Goal: Information Seeking & Learning: Learn about a topic

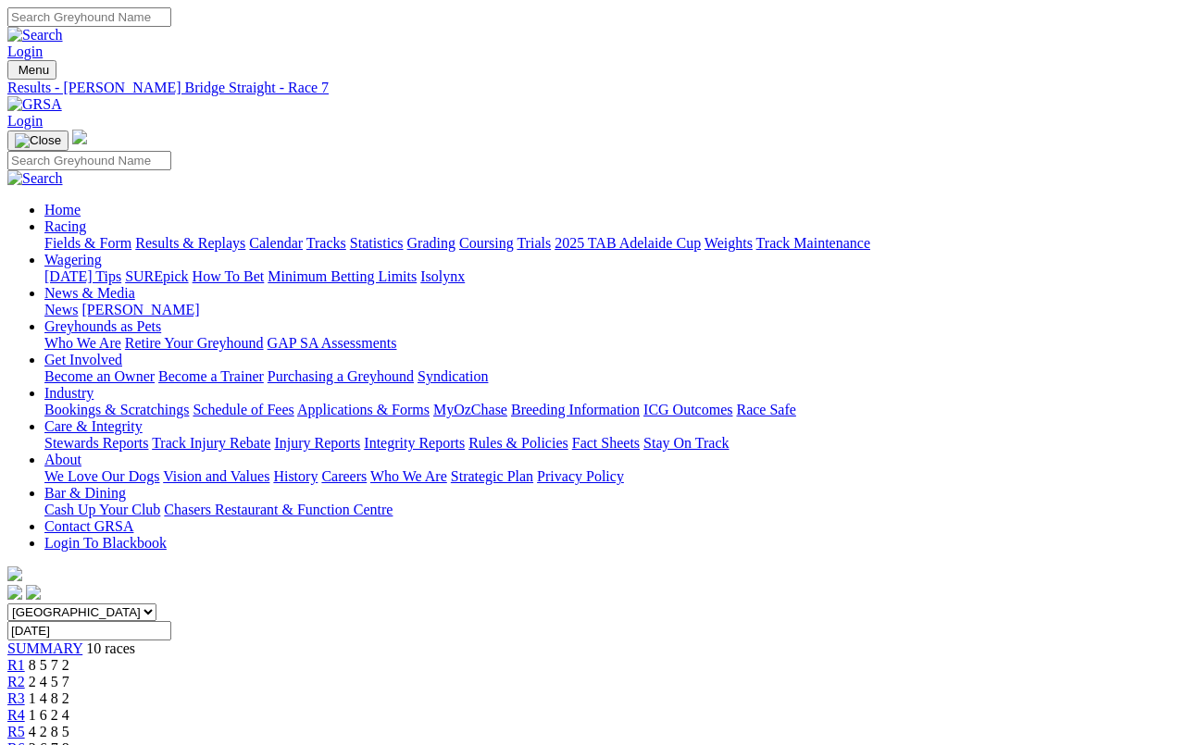
click at [63, 235] on link "Fields & Form" at bounding box center [87, 243] width 87 height 16
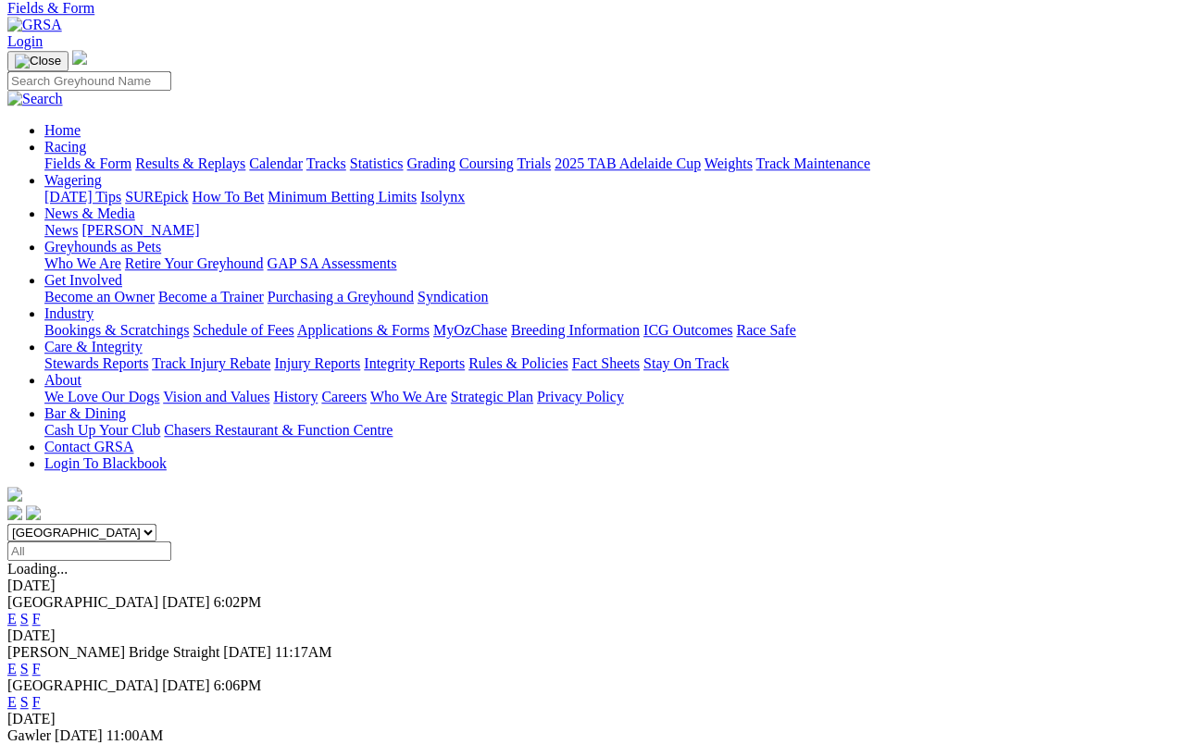
scroll to position [80, 0]
click at [41, 611] on link "F" at bounding box center [36, 619] width 8 height 16
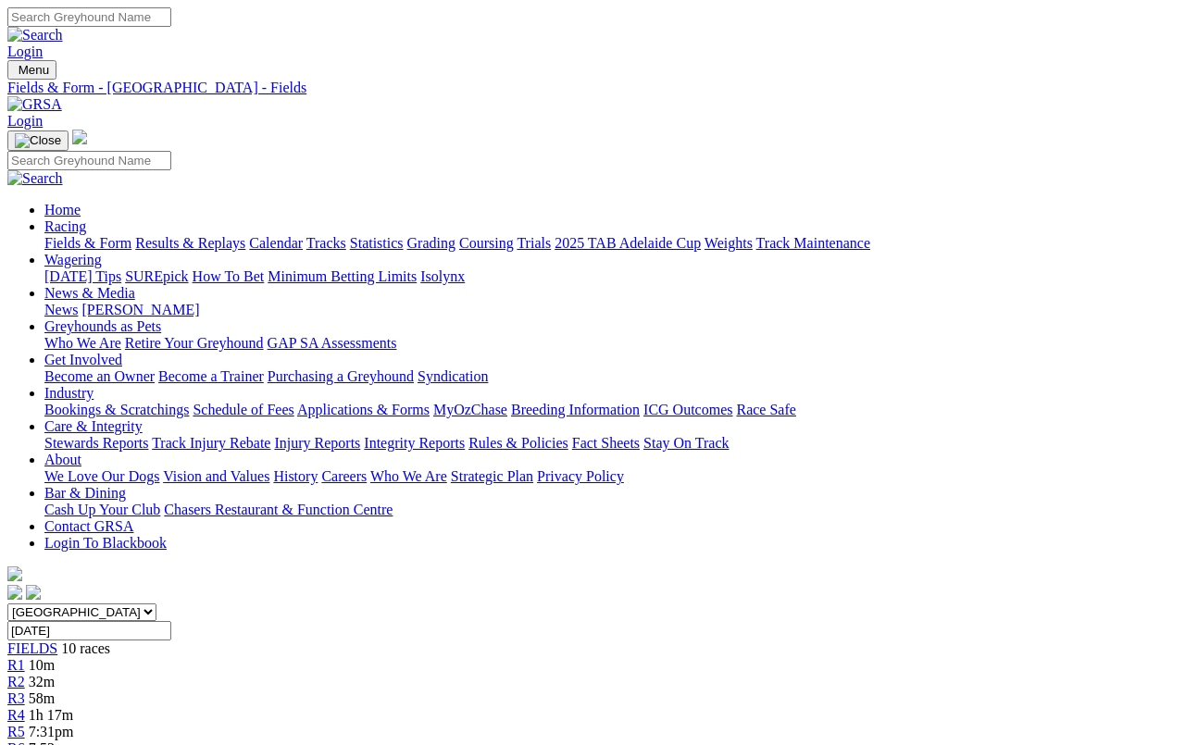
click at [303, 235] on link "Calendar" at bounding box center [276, 243] width 54 height 16
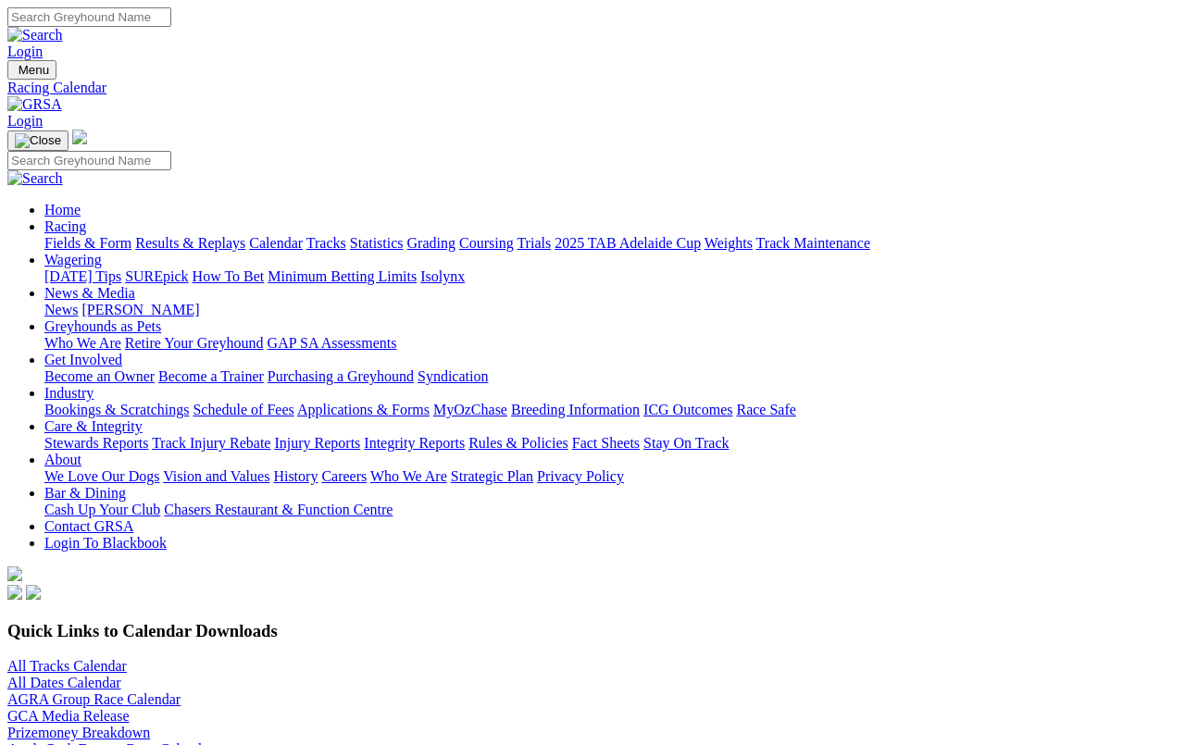
scroll to position [6, 0]
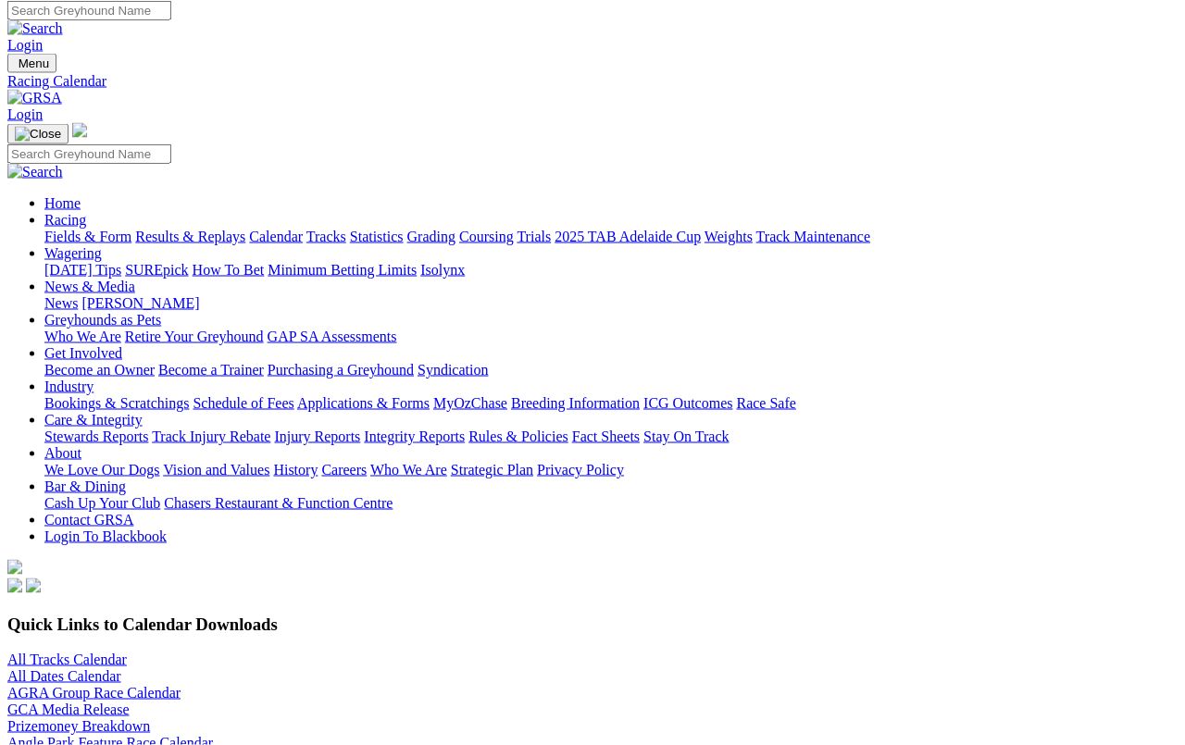
click at [91, 652] on link "All Tracks Calendar" at bounding box center [66, 660] width 119 height 16
